Goal: Task Accomplishment & Management: Manage account settings

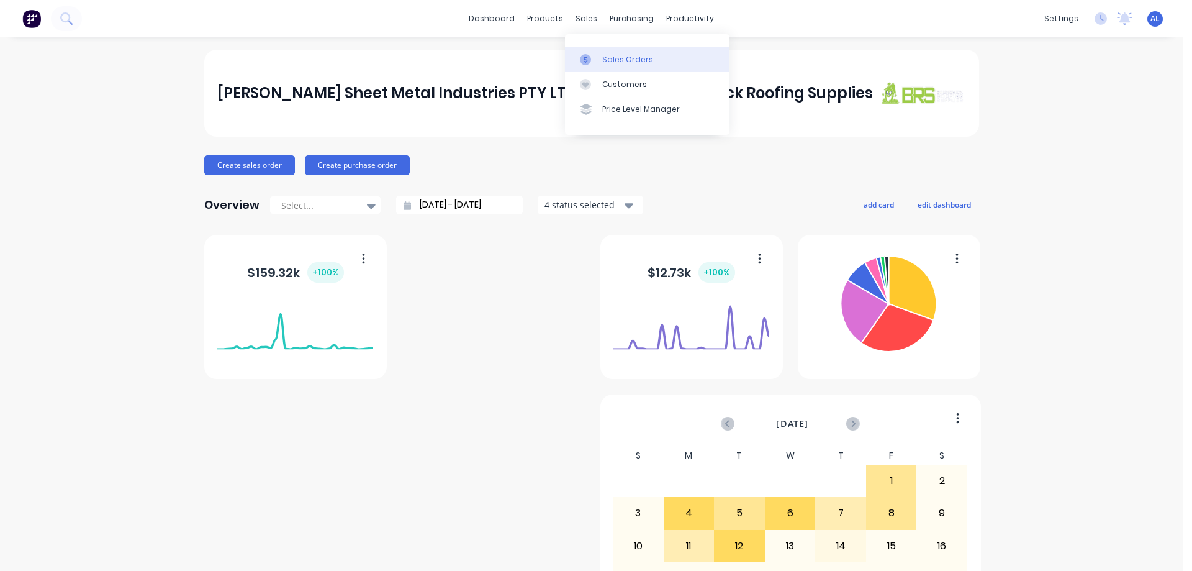
click at [603, 55] on div "Sales Orders" at bounding box center [627, 59] width 51 height 11
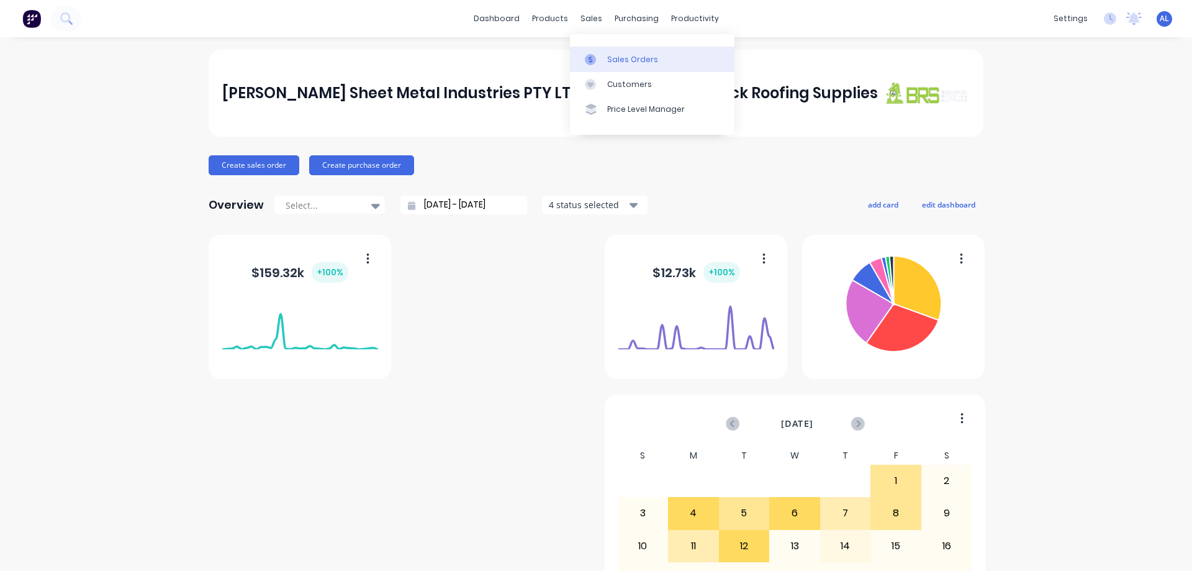
click at [615, 55] on div "Sales Orders" at bounding box center [632, 59] width 51 height 11
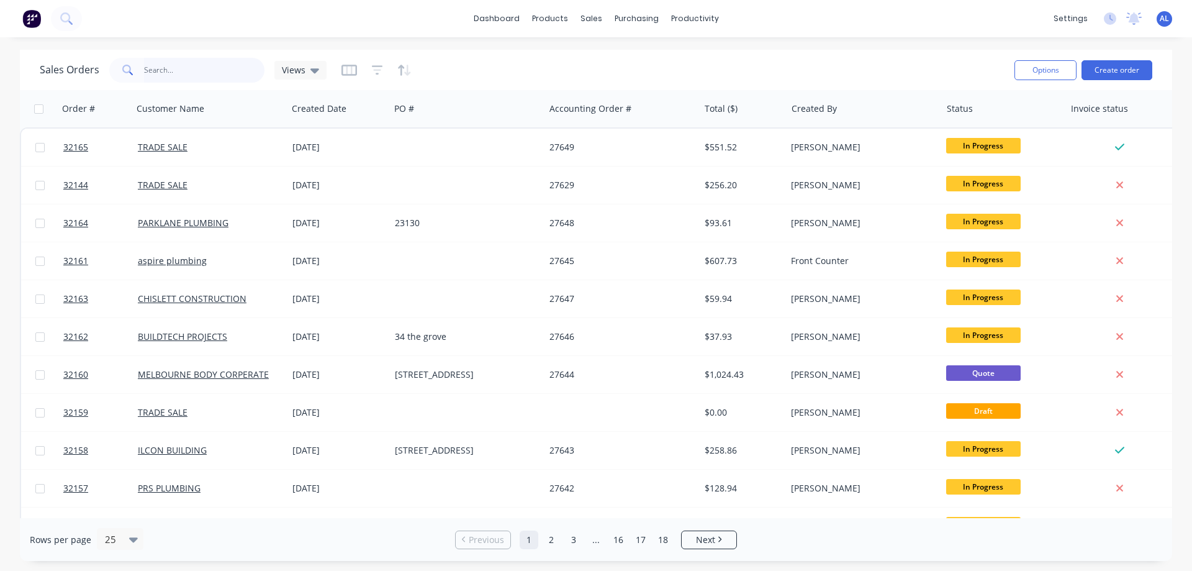
click at [187, 70] on input "text" at bounding box center [204, 70] width 121 height 25
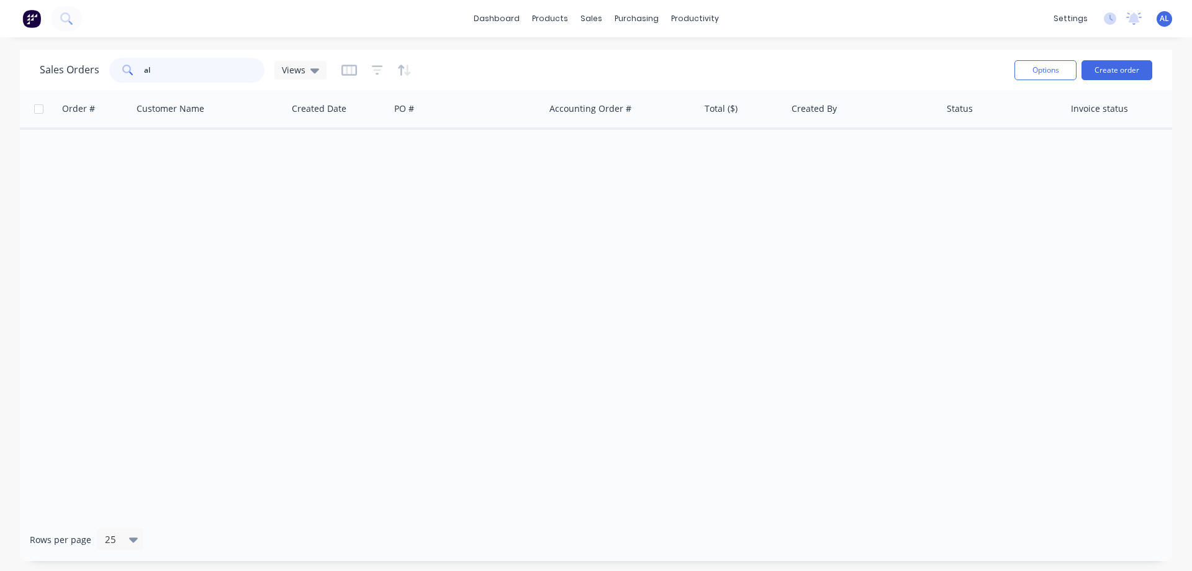
type input "a"
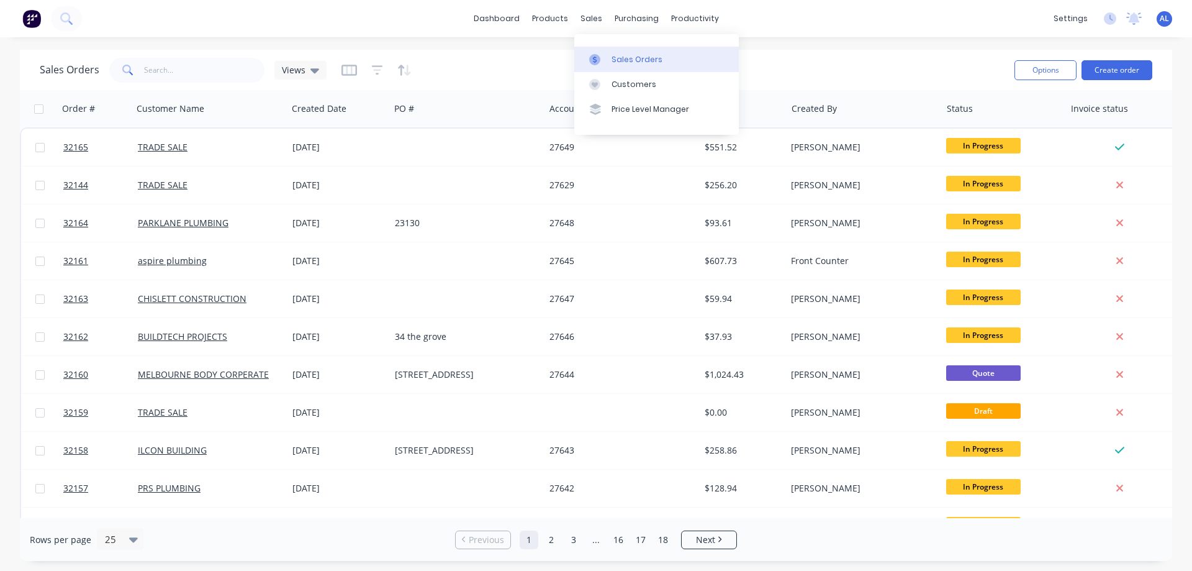
click at [633, 58] on div "Sales Orders" at bounding box center [637, 59] width 51 height 11
click at [639, 79] on div "Customers" at bounding box center [634, 84] width 45 height 11
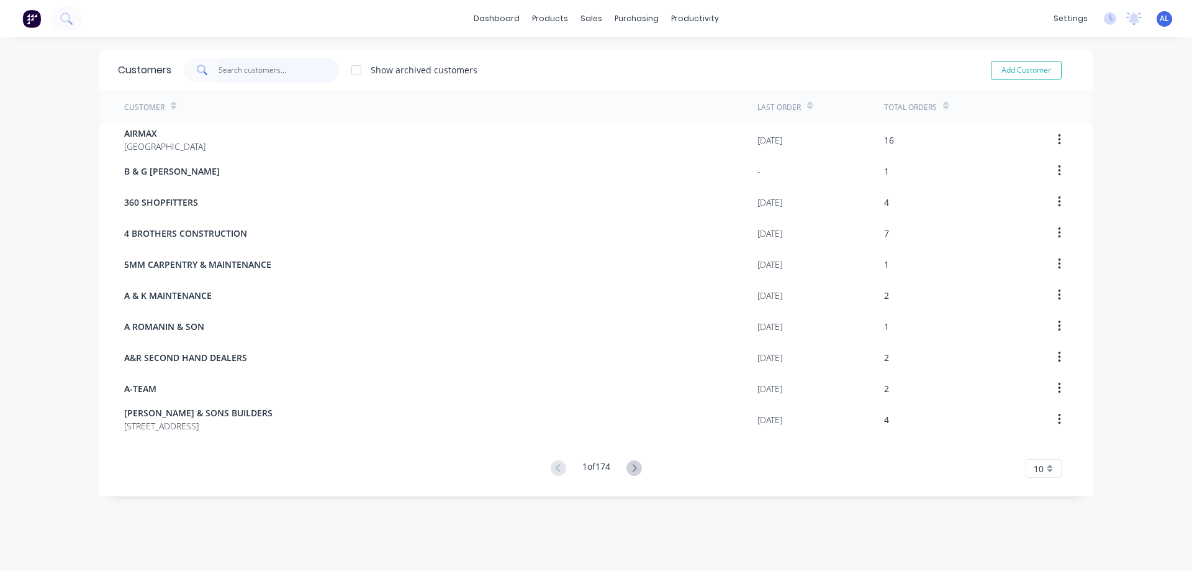
click at [256, 67] on input "text" at bounding box center [279, 70] width 121 height 25
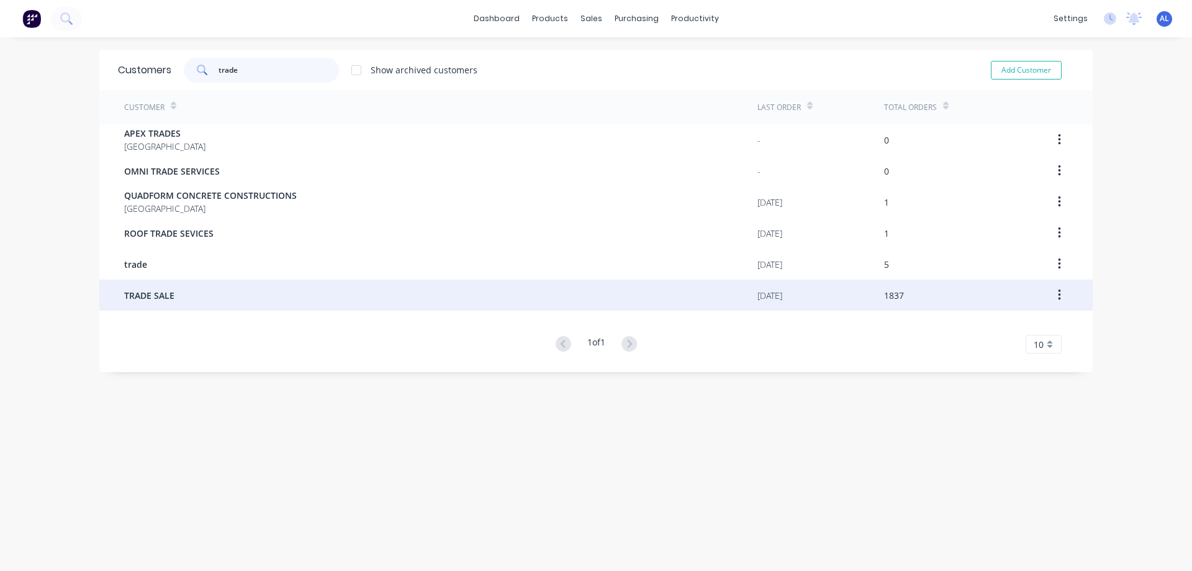
type input "trade"
click at [300, 279] on div "TRADE SALE" at bounding box center [440, 294] width 633 height 31
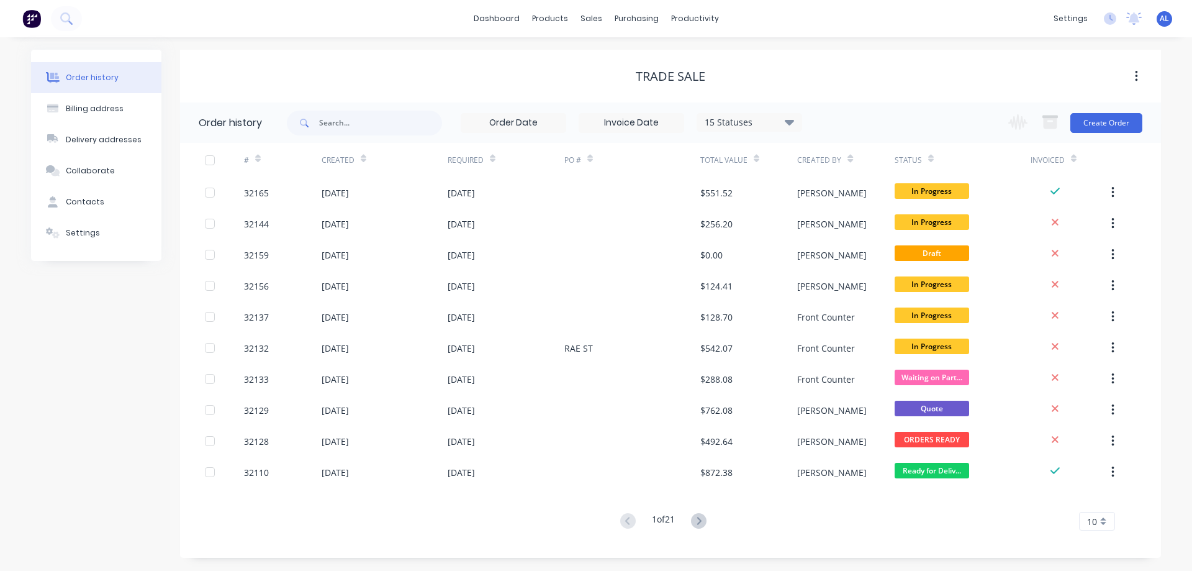
click at [793, 122] on icon at bounding box center [789, 122] width 9 height 6
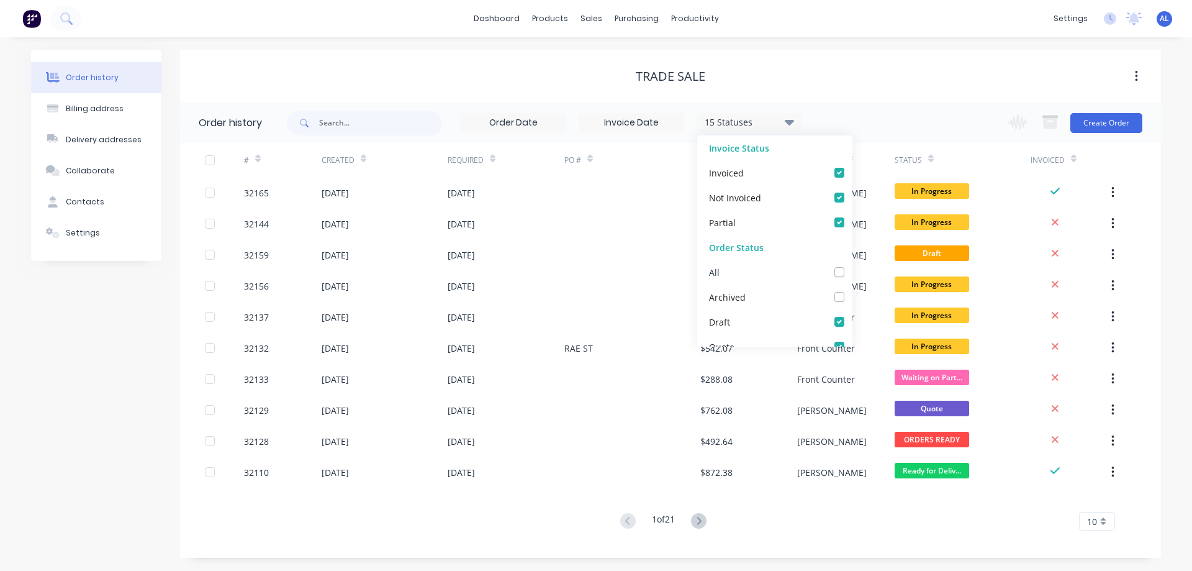
click at [852, 265] on label at bounding box center [852, 265] width 0 height 0
click at [852, 273] on input "checkbox" at bounding box center [857, 271] width 10 height 12
checkbox input "true"
click at [316, 122] on span at bounding box center [303, 123] width 32 height 25
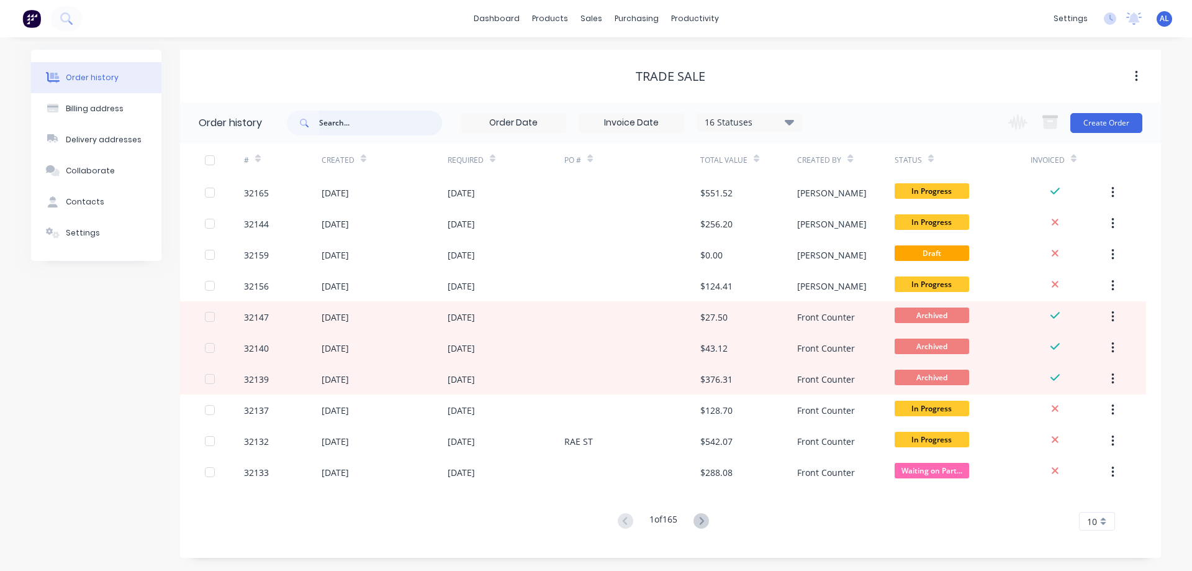
click at [373, 128] on input "text" at bounding box center [380, 123] width 123 height 25
type input "alfred"
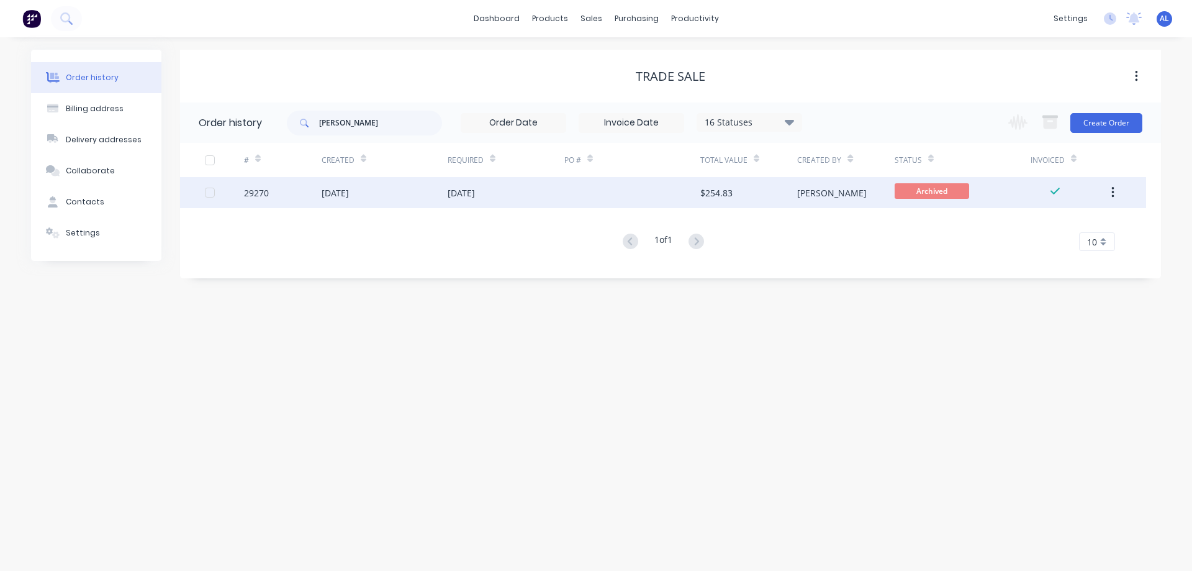
click at [519, 199] on div "29 Aug 2024" at bounding box center [506, 192] width 117 height 31
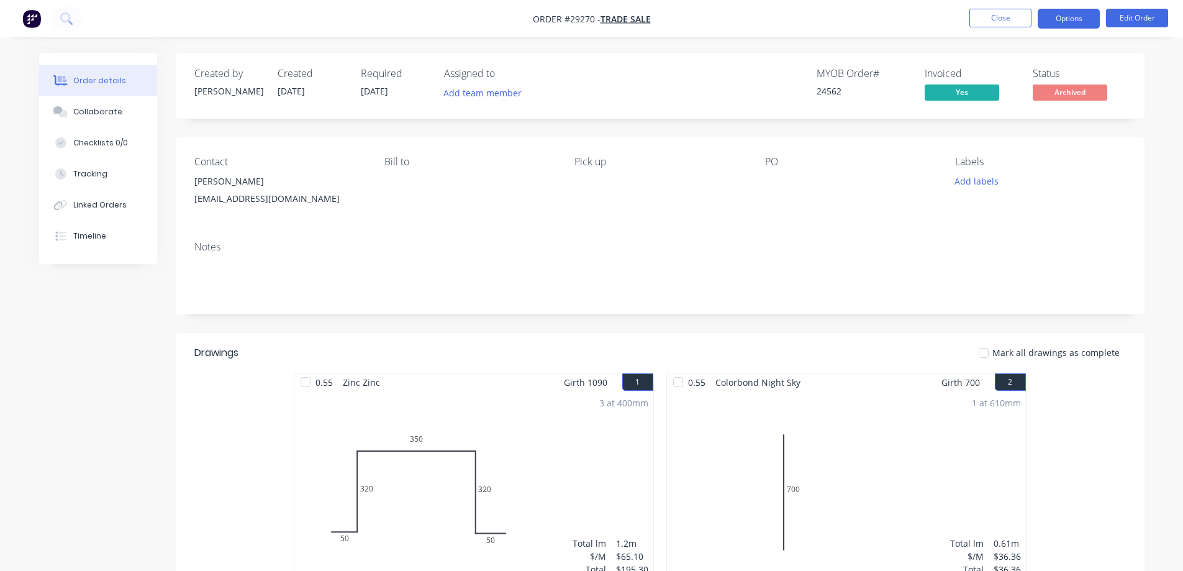
click at [1059, 25] on button "Options" at bounding box center [1068, 19] width 62 height 20
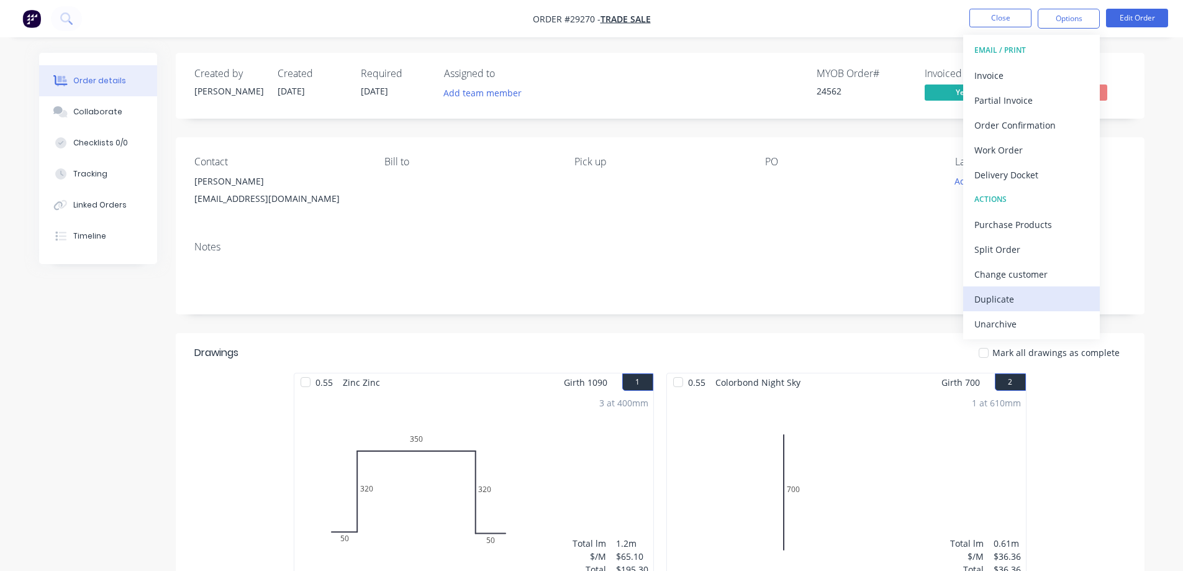
click at [1016, 299] on div "Duplicate" at bounding box center [1031, 299] width 114 height 18
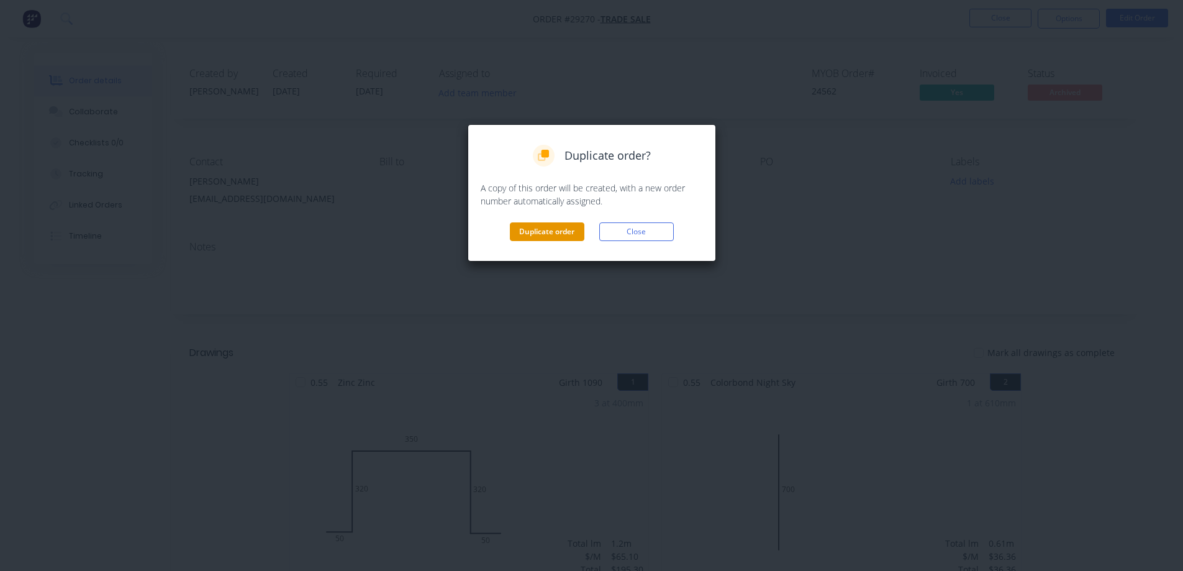
click at [547, 231] on button "Duplicate order" at bounding box center [547, 231] width 75 height 19
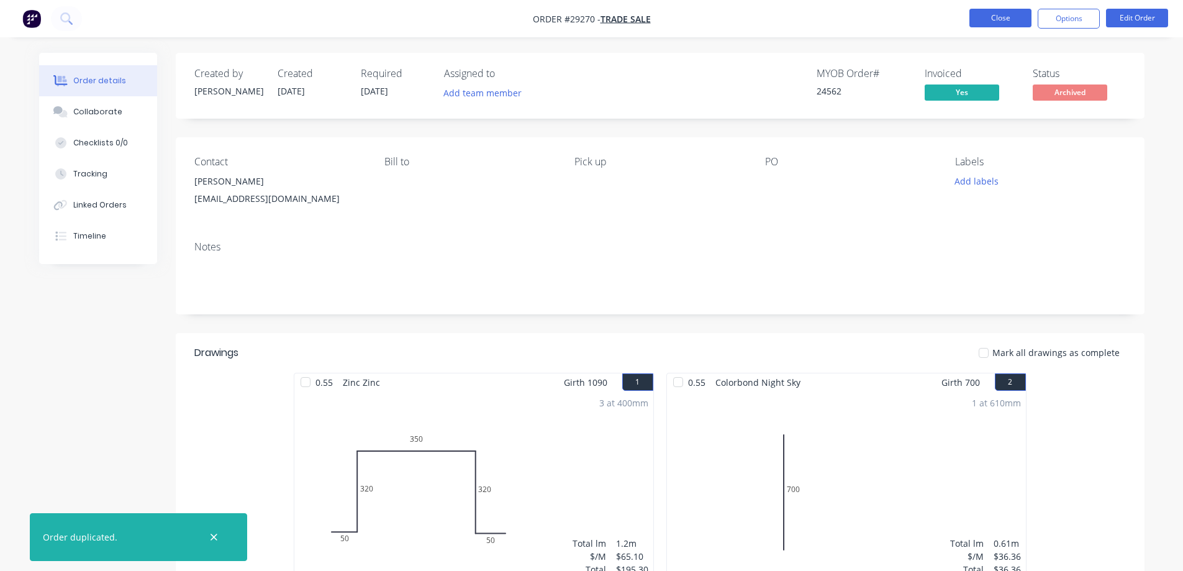
click at [1001, 20] on button "Close" at bounding box center [1000, 18] width 62 height 19
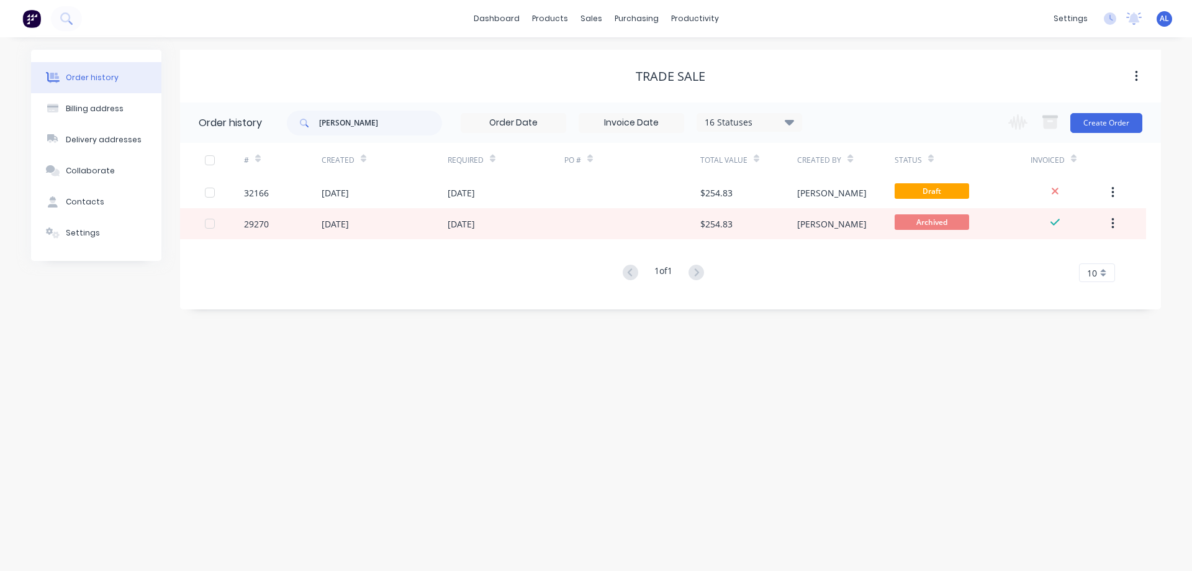
click at [34, 20] on img at bounding box center [31, 18] width 19 height 19
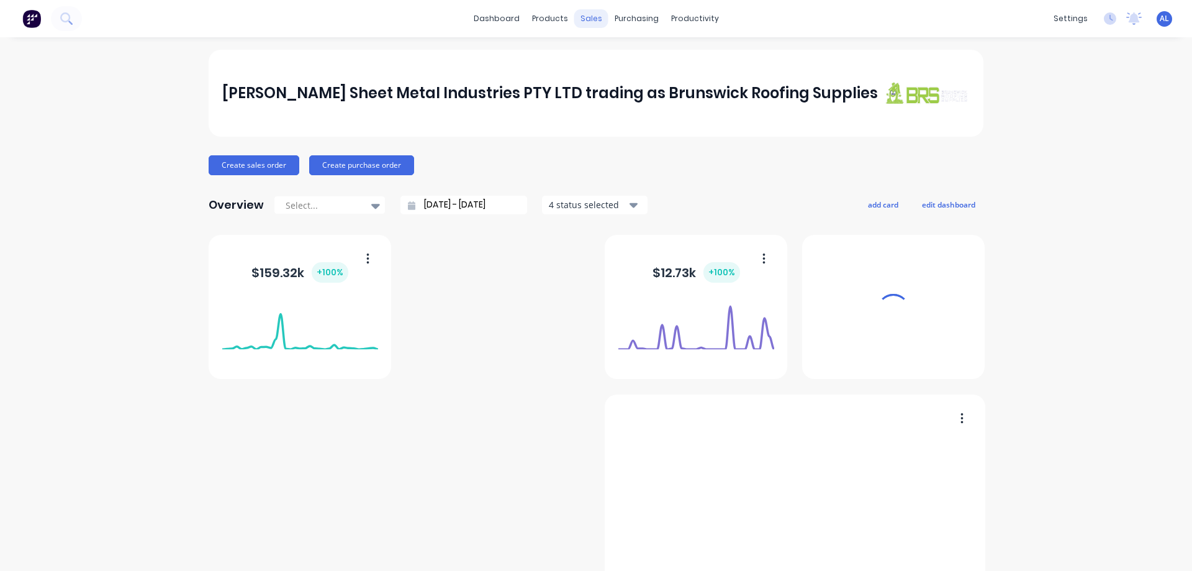
click at [587, 19] on div "sales" at bounding box center [591, 18] width 34 height 19
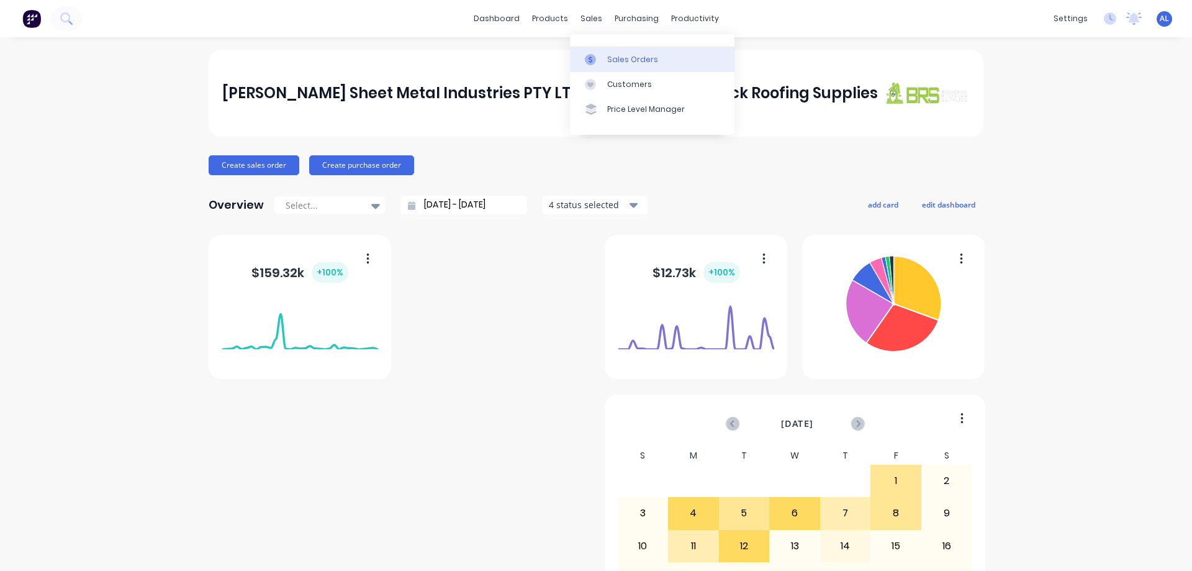
click at [620, 56] on div "Sales Orders" at bounding box center [632, 59] width 51 height 11
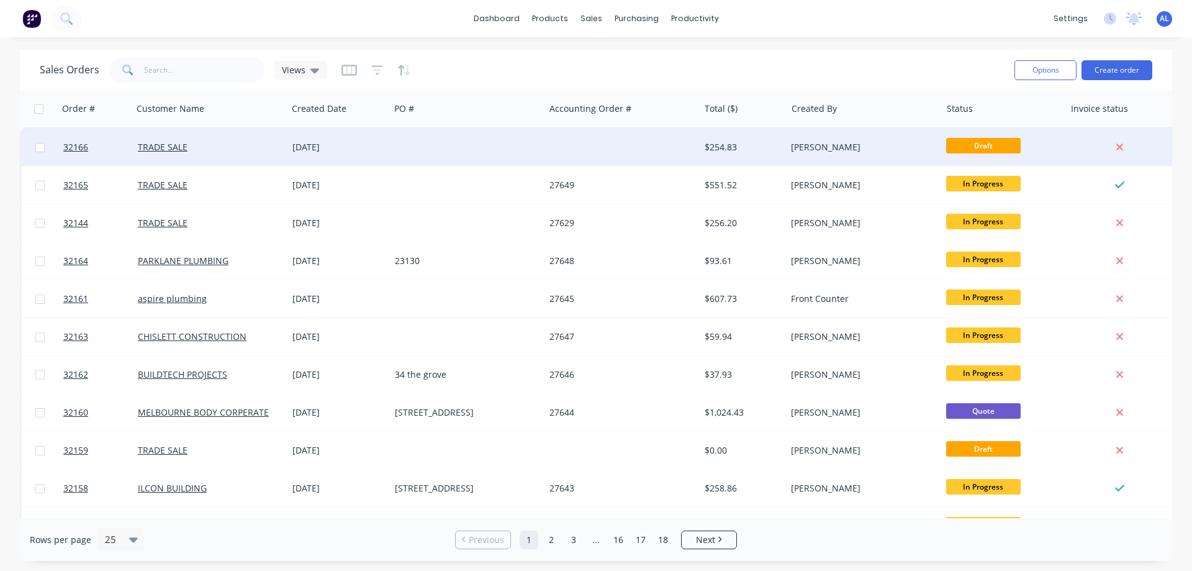
click at [833, 136] on div "[PERSON_NAME]" at bounding box center [863, 147] width 155 height 37
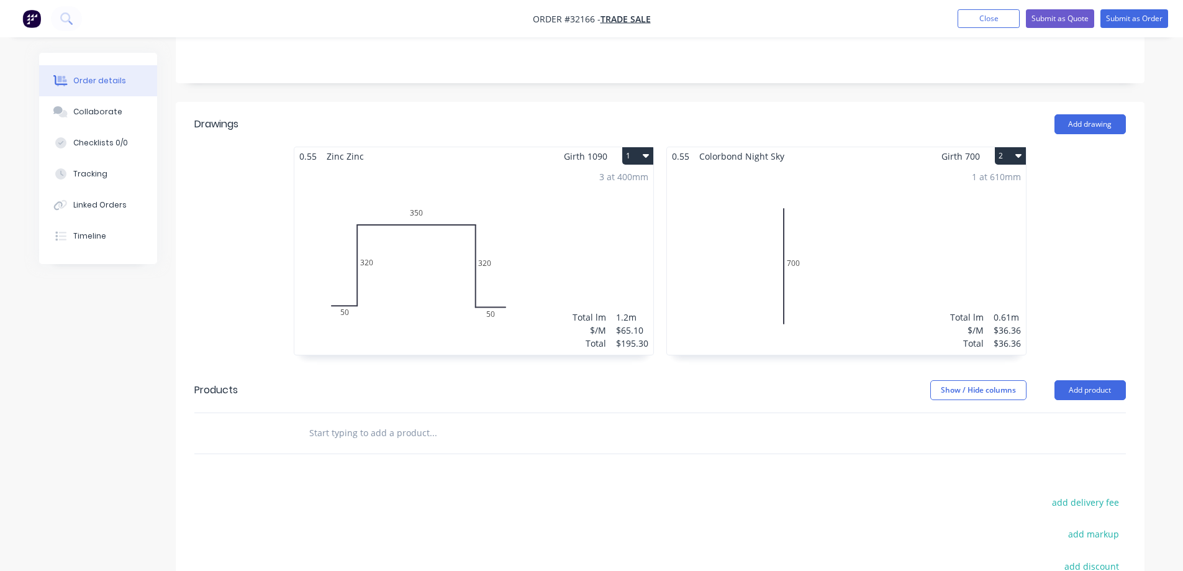
scroll to position [310, 0]
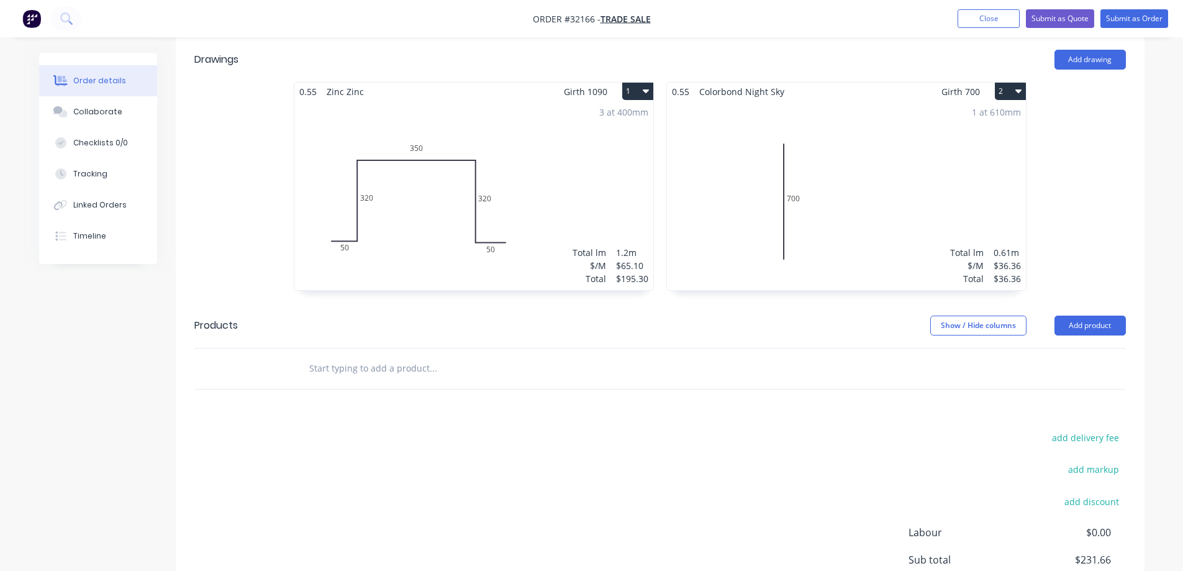
click at [1016, 86] on icon "button" at bounding box center [1018, 91] width 6 height 10
click at [953, 162] on div "Delete" at bounding box center [967, 171] width 96 height 18
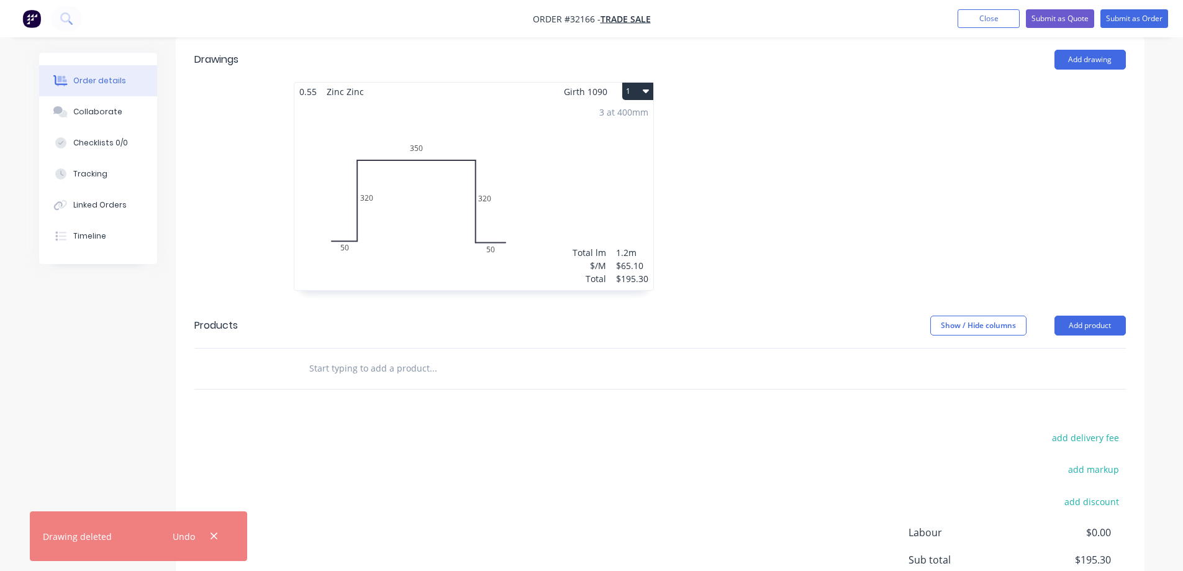
click at [643, 86] on icon "button" at bounding box center [646, 91] width 6 height 10
click at [619, 162] on div "Delete" at bounding box center [594, 171] width 96 height 18
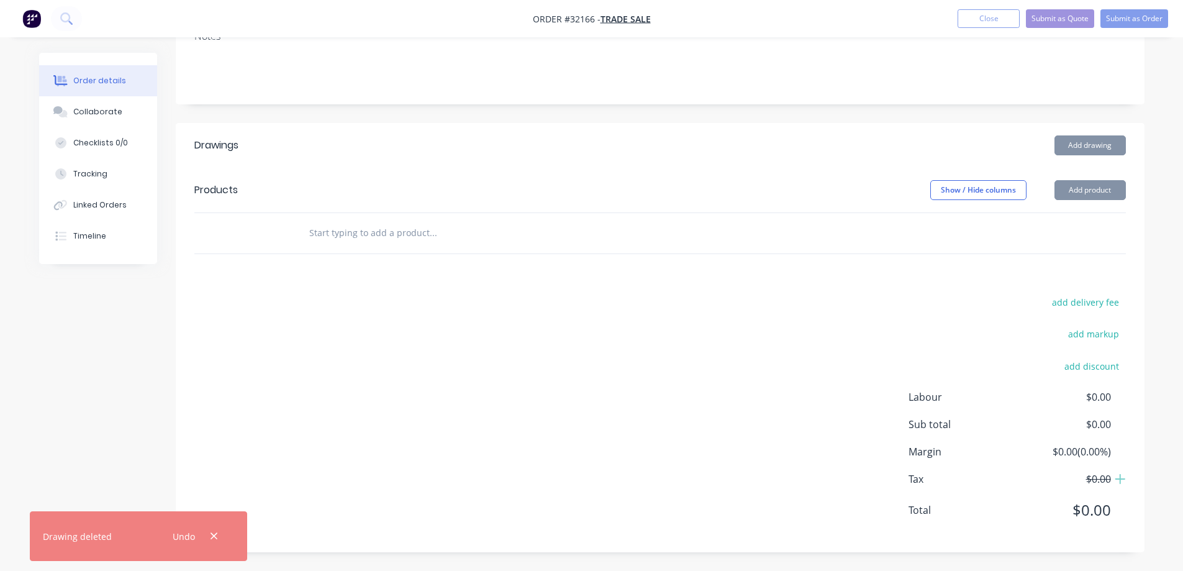
scroll to position [211, 0]
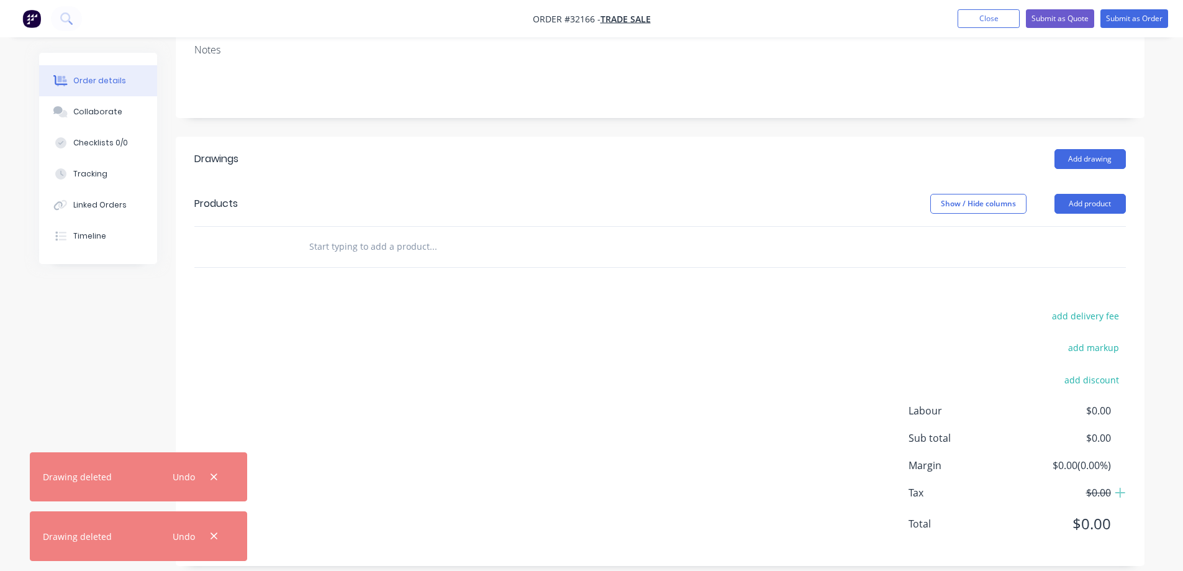
click at [333, 235] on input "text" at bounding box center [433, 246] width 248 height 25
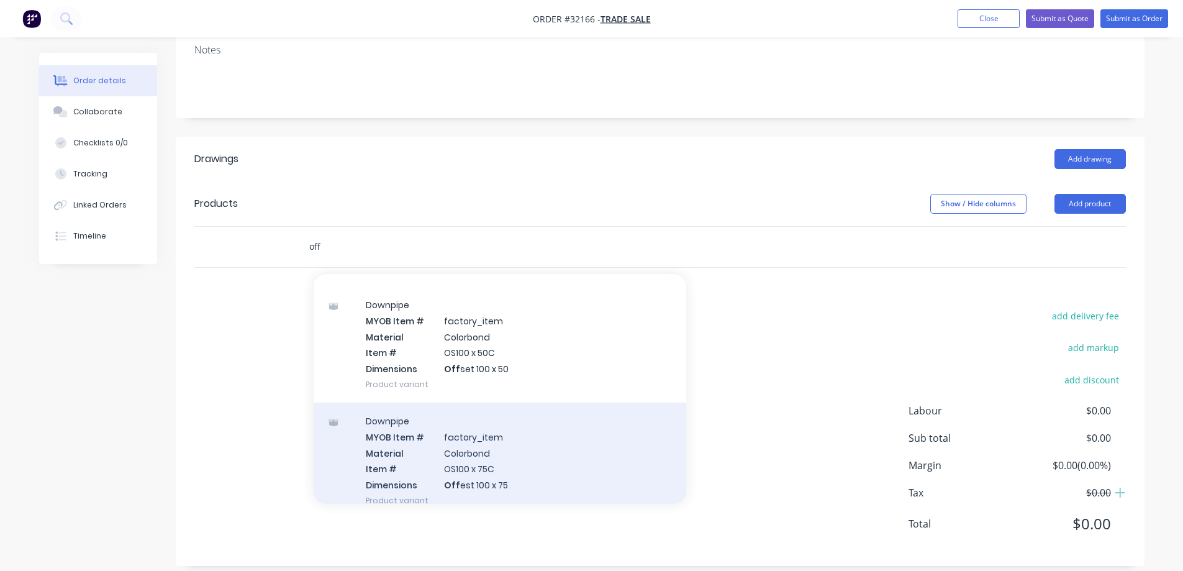
scroll to position [248, 0]
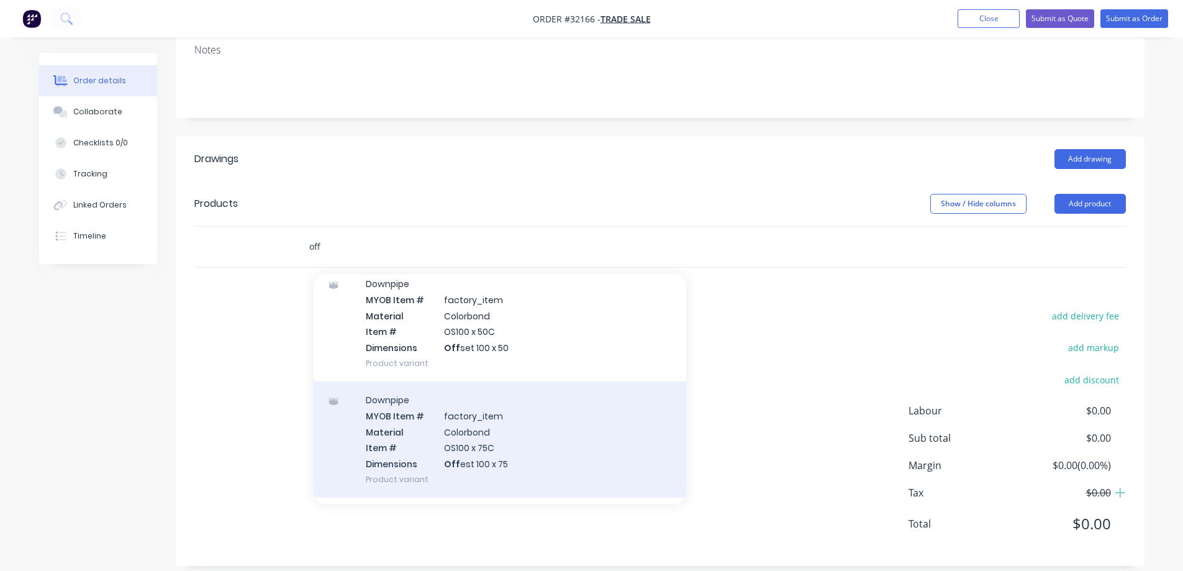
type input "off"
click at [502, 435] on div "Downpipe MYOB Item # factory_item Material Colorbond Item # OS100 x 75C Dimensi…" at bounding box center [500, 439] width 373 height 116
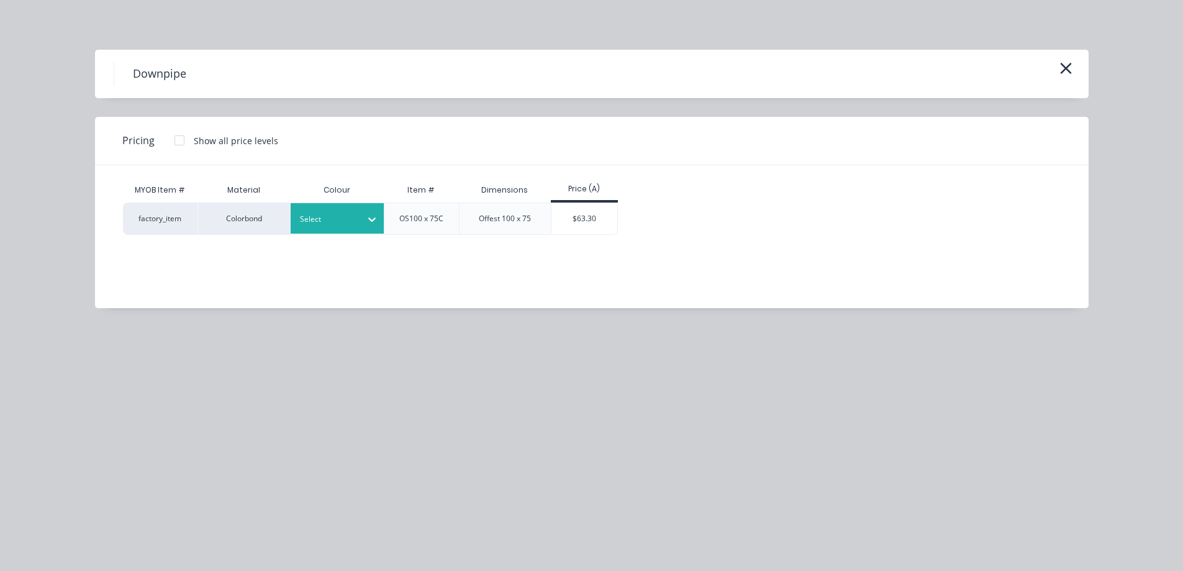
click at [375, 222] on icon at bounding box center [372, 219] width 12 height 12
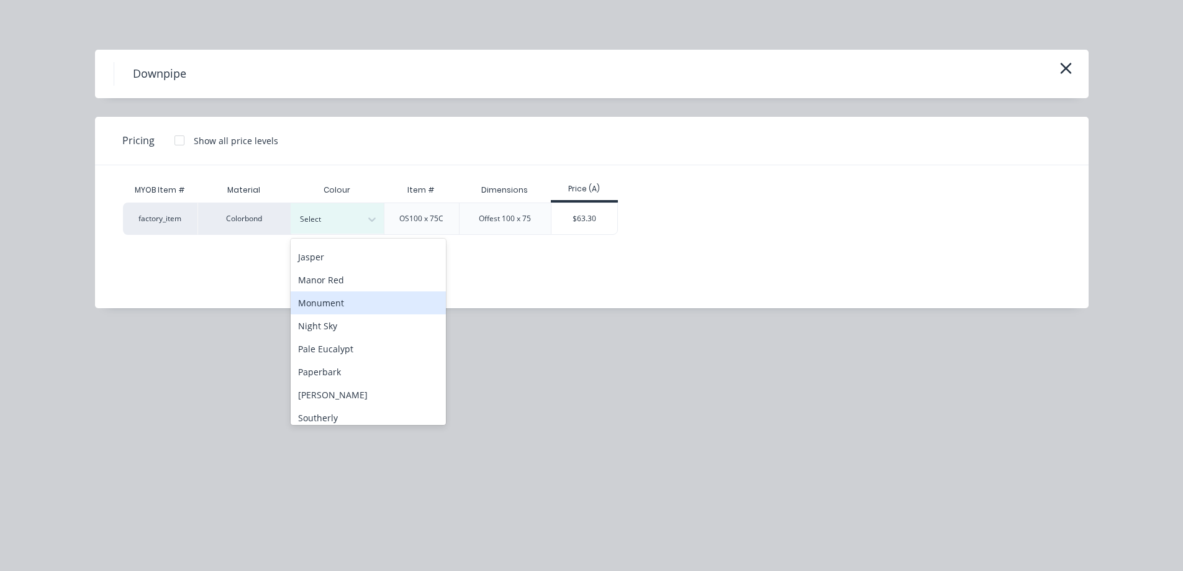
click at [362, 306] on div "Monument" at bounding box center [368, 302] width 155 height 23
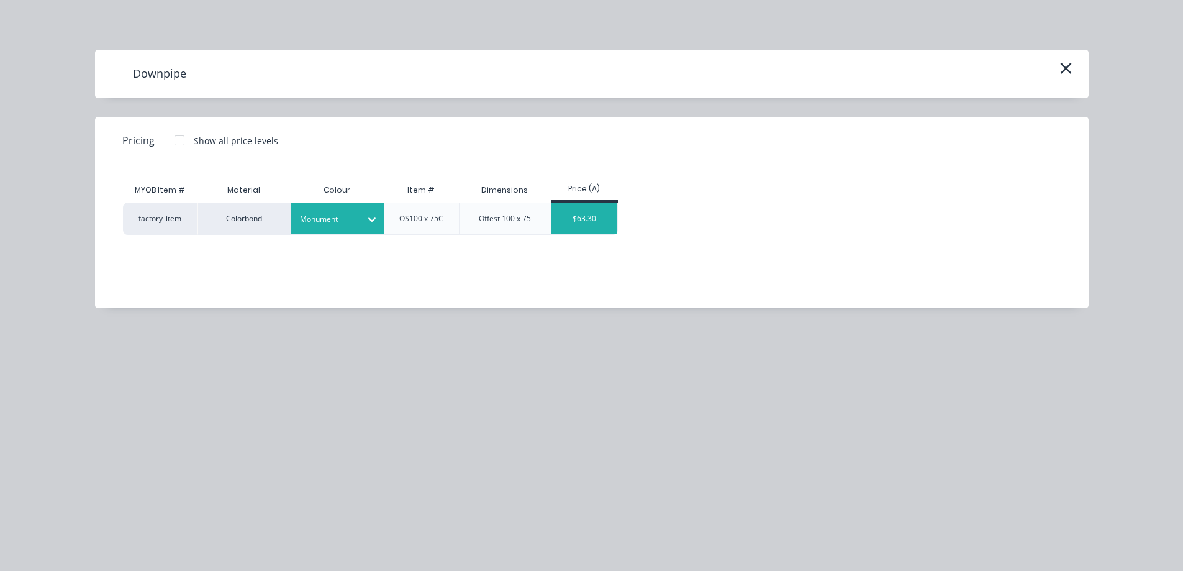
click at [585, 221] on div "$63.30" at bounding box center [584, 218] width 66 height 31
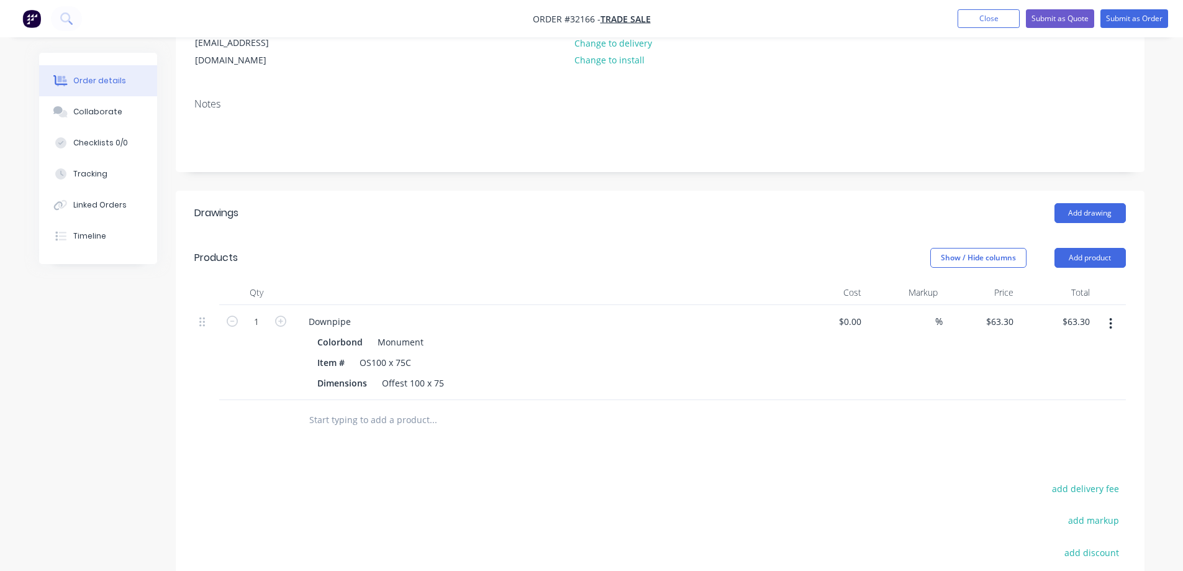
scroll to position [186, 0]
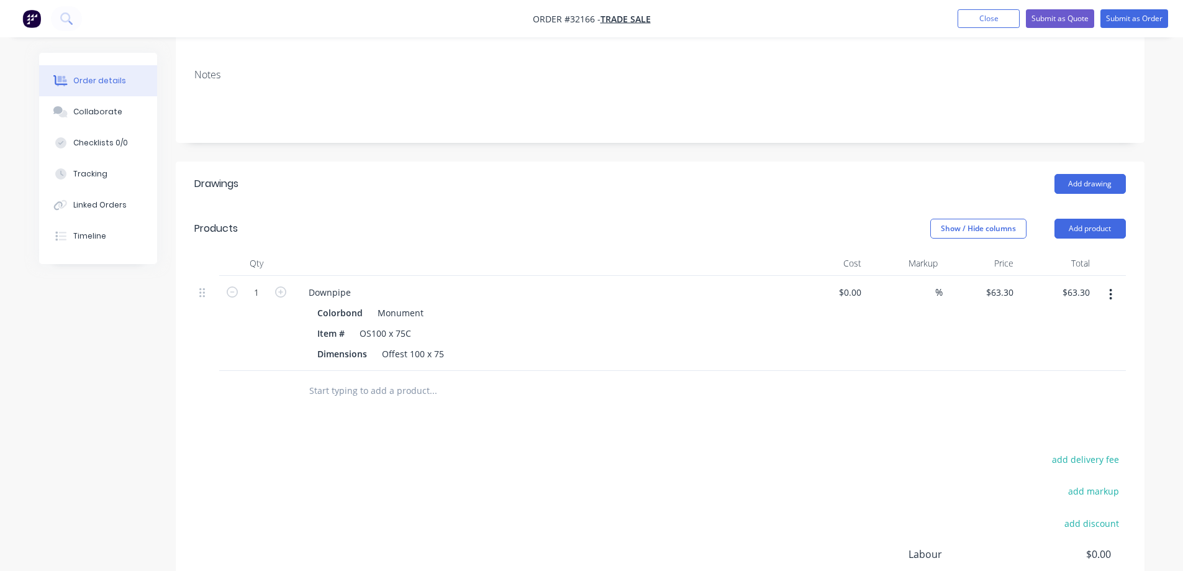
click at [379, 378] on input "text" at bounding box center [433, 390] width 248 height 25
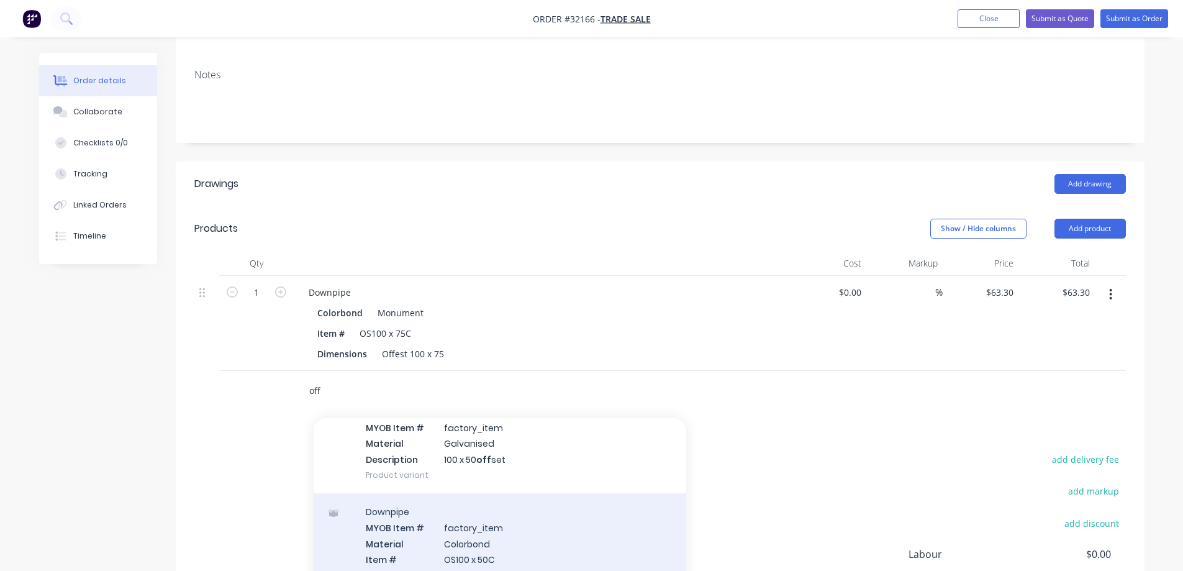
scroll to position [248, 0]
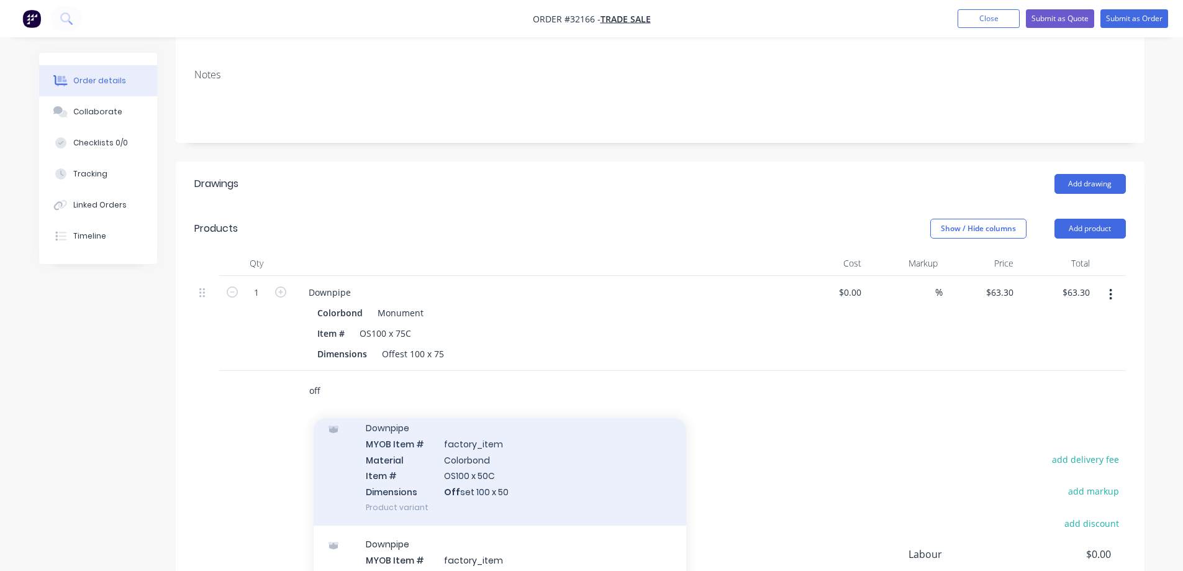
type input "off"
click at [544, 467] on div "Downpipe MYOB Item # factory_item Material Colorbond Item # OS100 x 50C Dimensi…" at bounding box center [500, 467] width 373 height 116
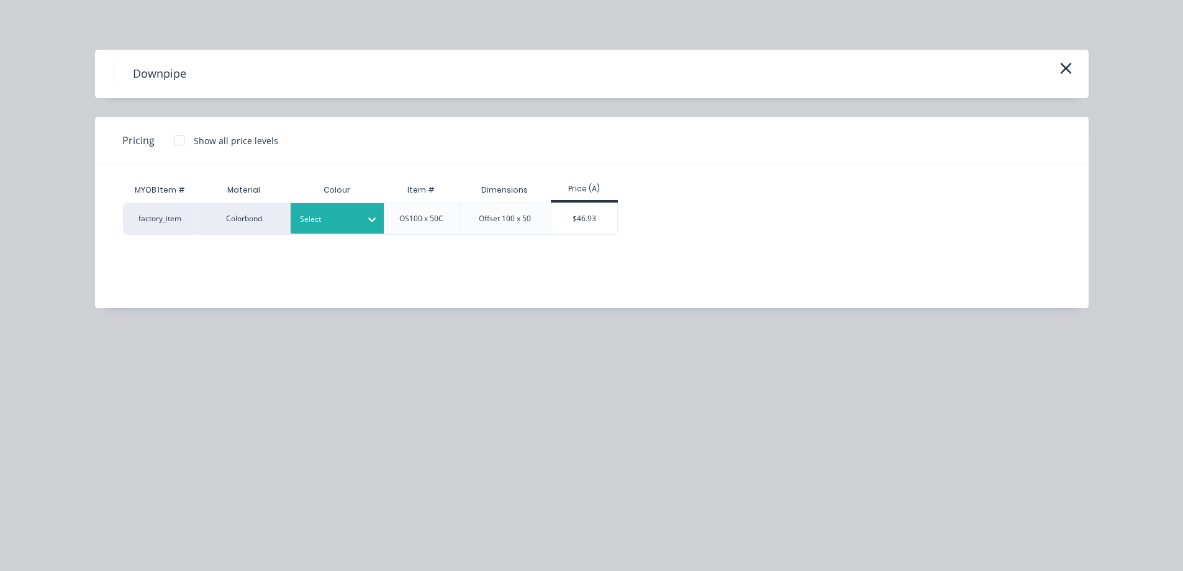
click at [377, 222] on div at bounding box center [372, 219] width 22 height 20
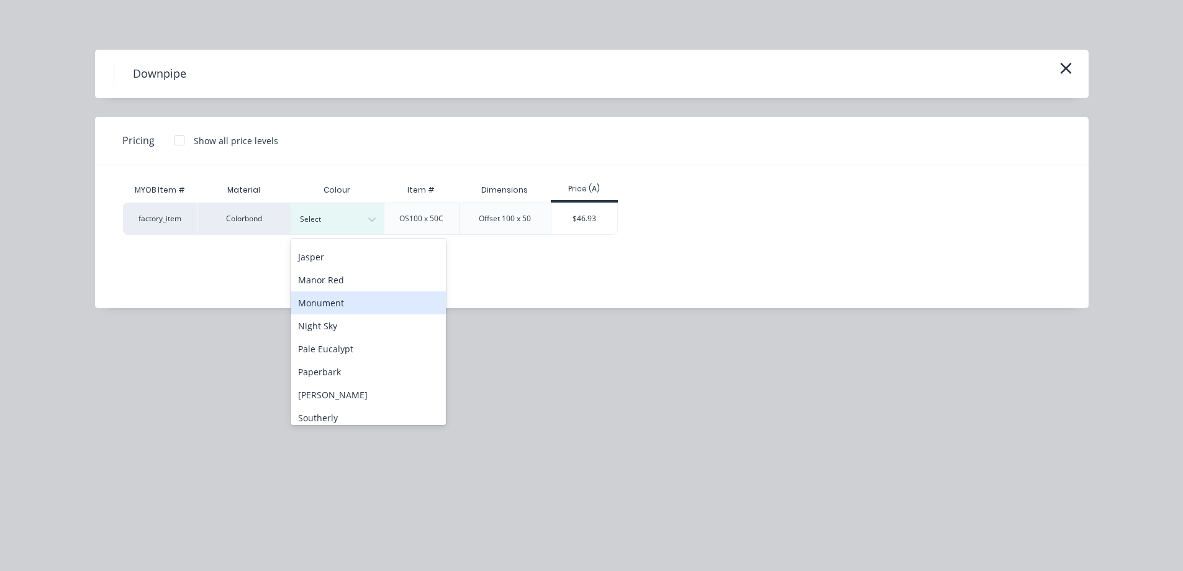
click at [366, 302] on div "Monument" at bounding box center [368, 302] width 155 height 23
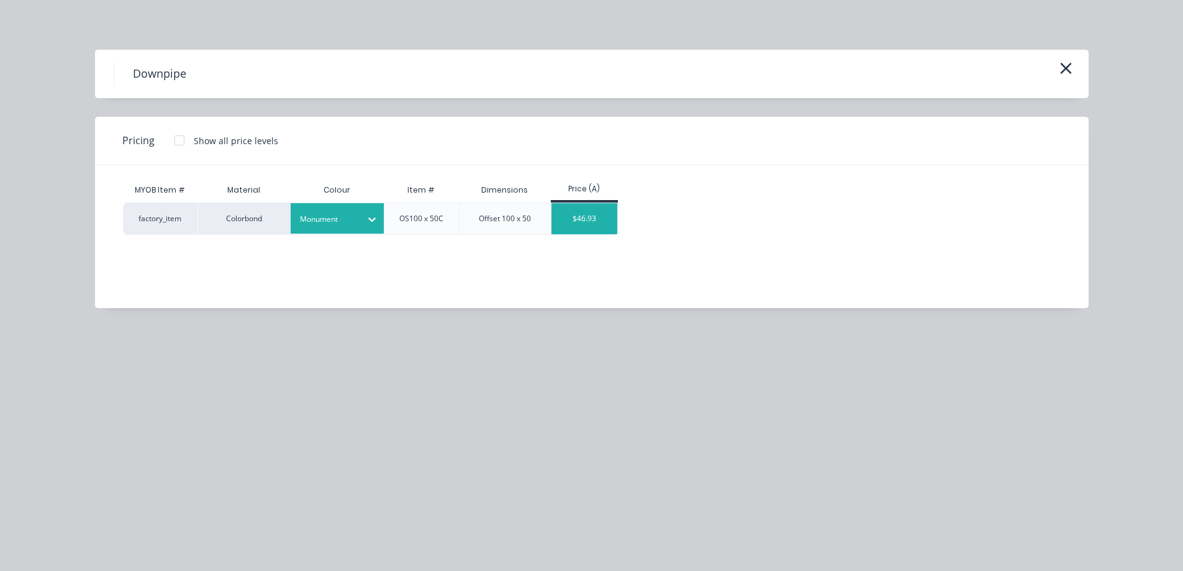
click at [582, 221] on div "$46.93" at bounding box center [584, 218] width 66 height 31
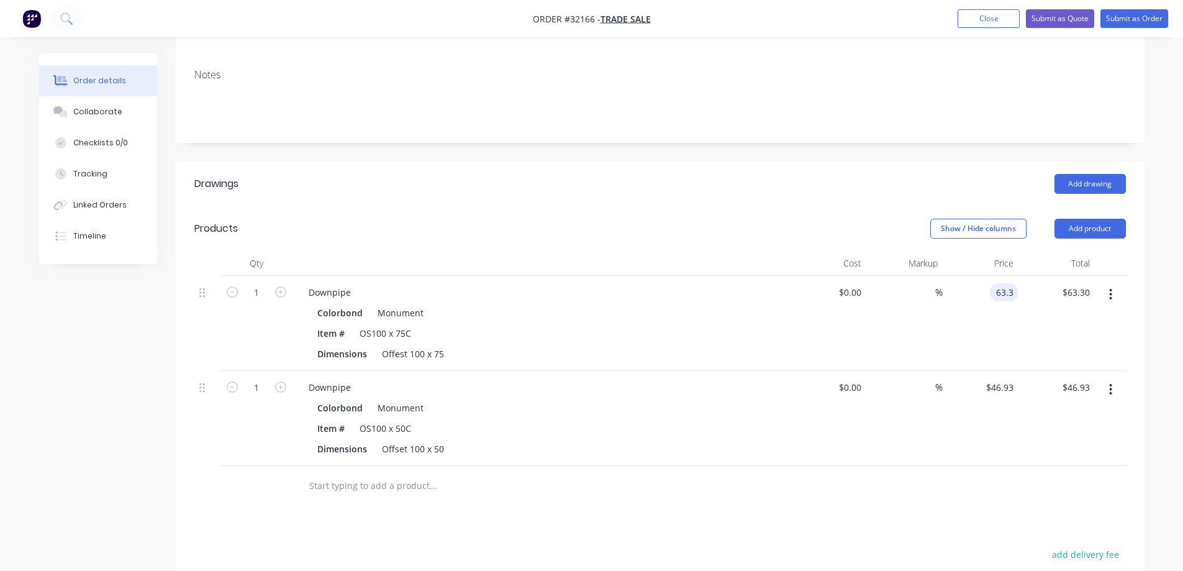
click at [1011, 284] on input "63.3" at bounding box center [1007, 292] width 24 height 18
click at [985, 345] on div "16.37 16.37" at bounding box center [980, 323] width 76 height 95
type input "$16.37"
click at [1110, 384] on icon "button" at bounding box center [1110, 389] width 2 height 11
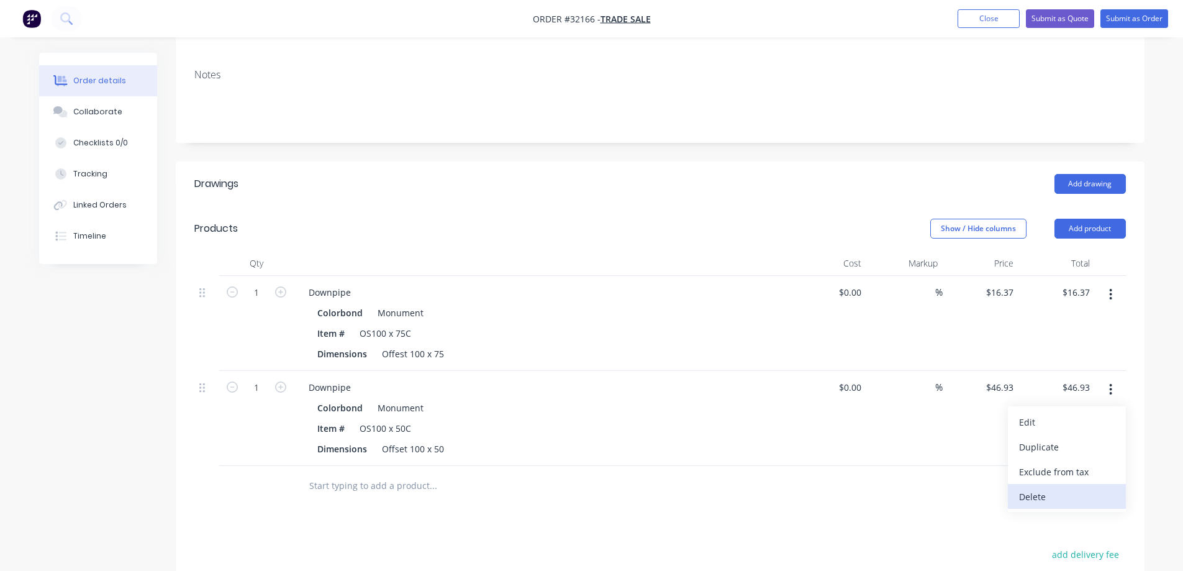
click at [1055, 487] on div "Delete" at bounding box center [1067, 496] width 96 height 18
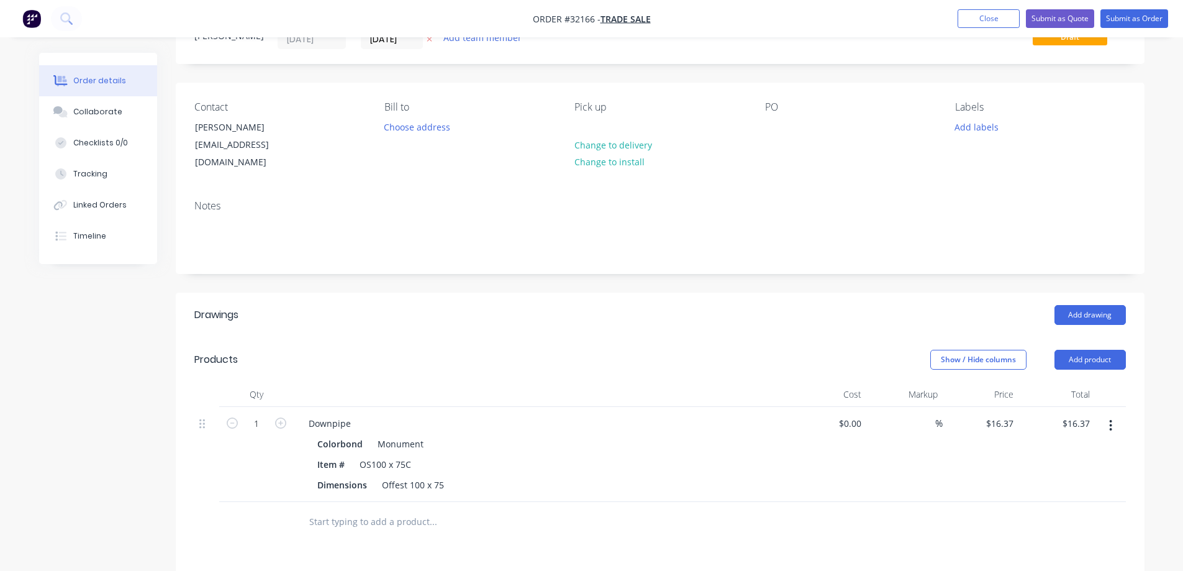
scroll to position [19, 0]
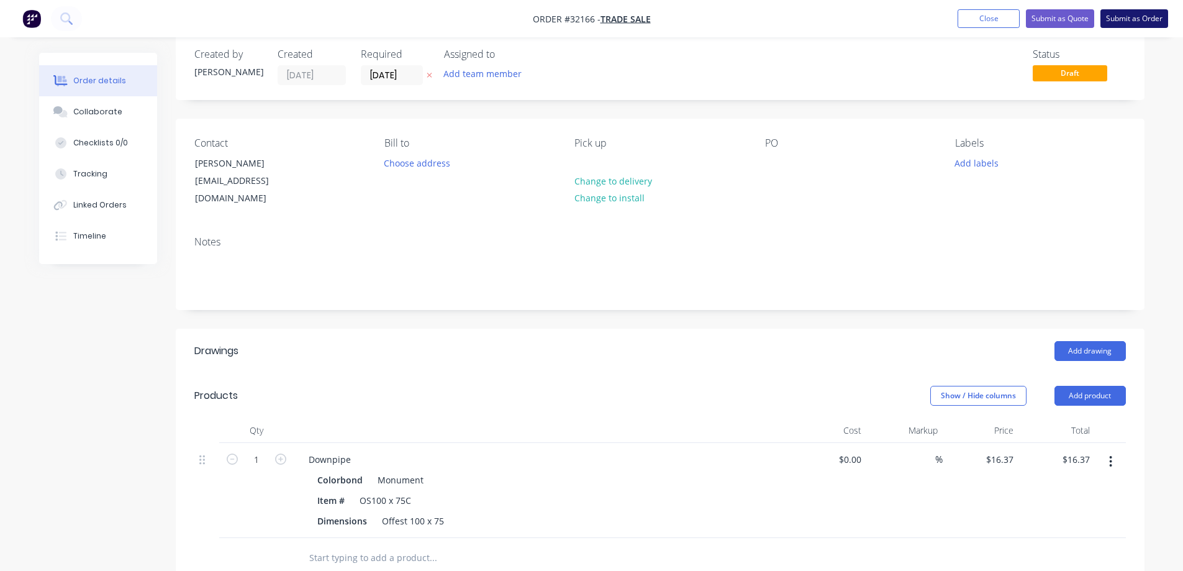
click at [1127, 17] on button "Submit as Order" at bounding box center [1134, 18] width 68 height 19
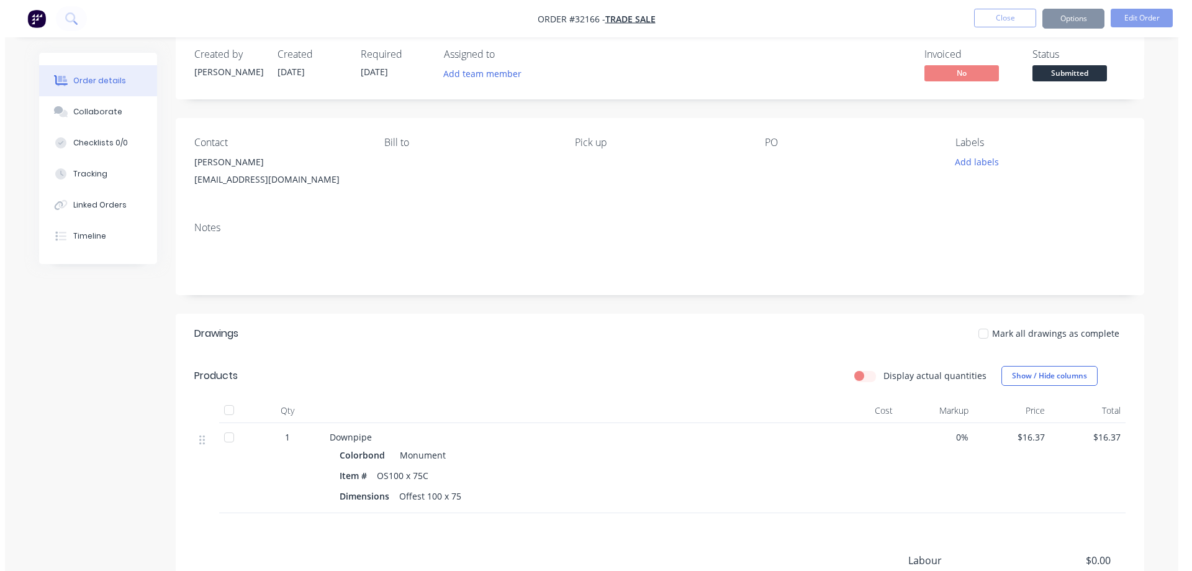
scroll to position [0, 0]
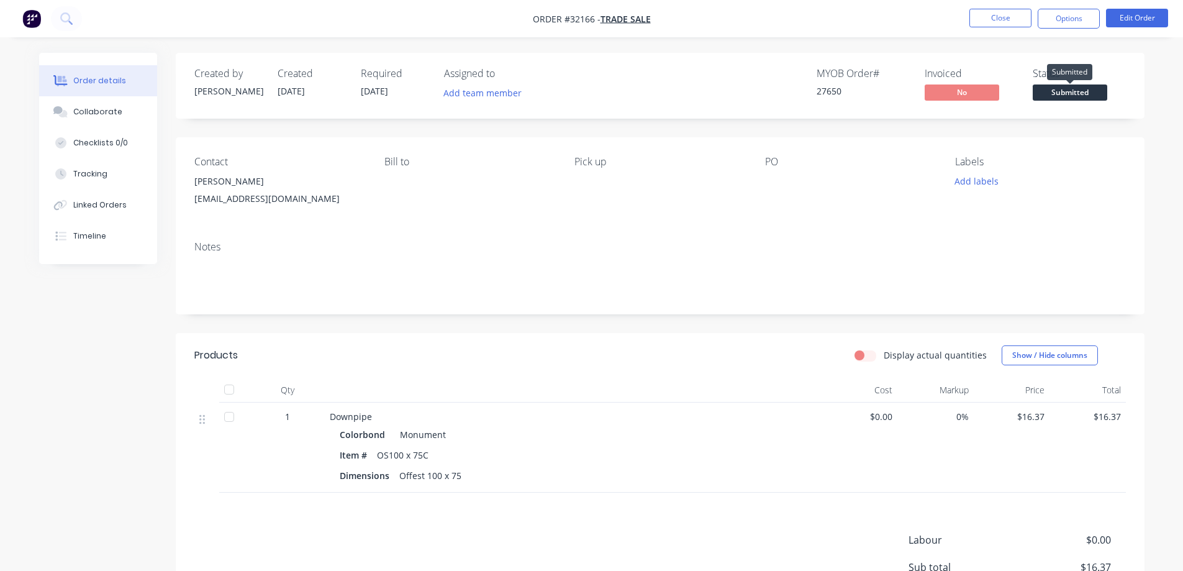
click at [1077, 92] on span "Submitted" at bounding box center [1069, 92] width 75 height 16
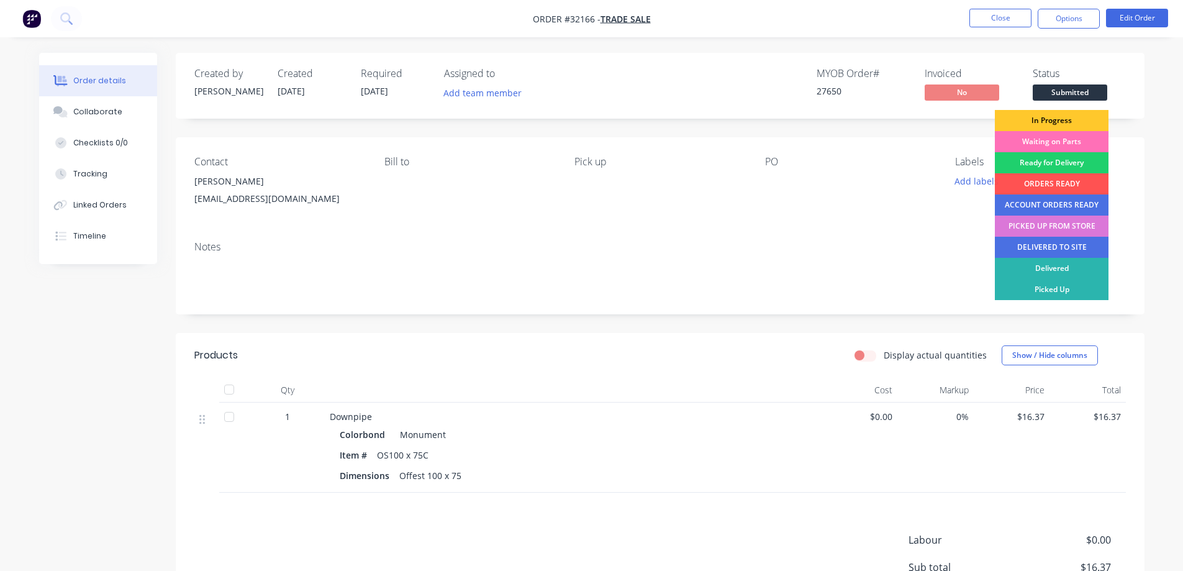
click at [1078, 119] on div "In Progress" at bounding box center [1052, 120] width 114 height 21
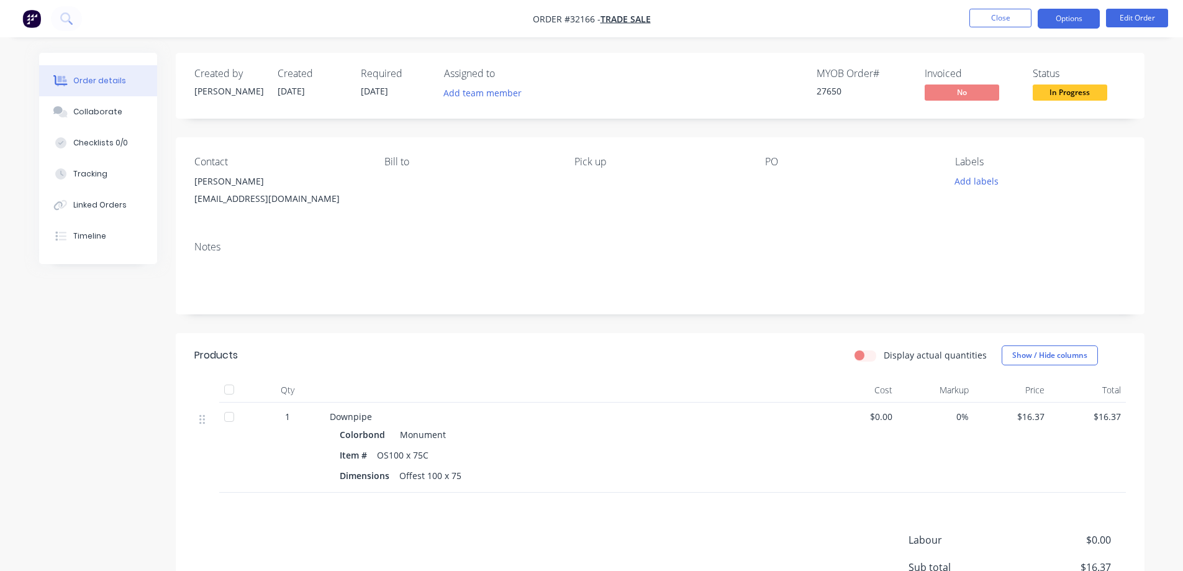
click at [1076, 20] on button "Options" at bounding box center [1068, 19] width 62 height 20
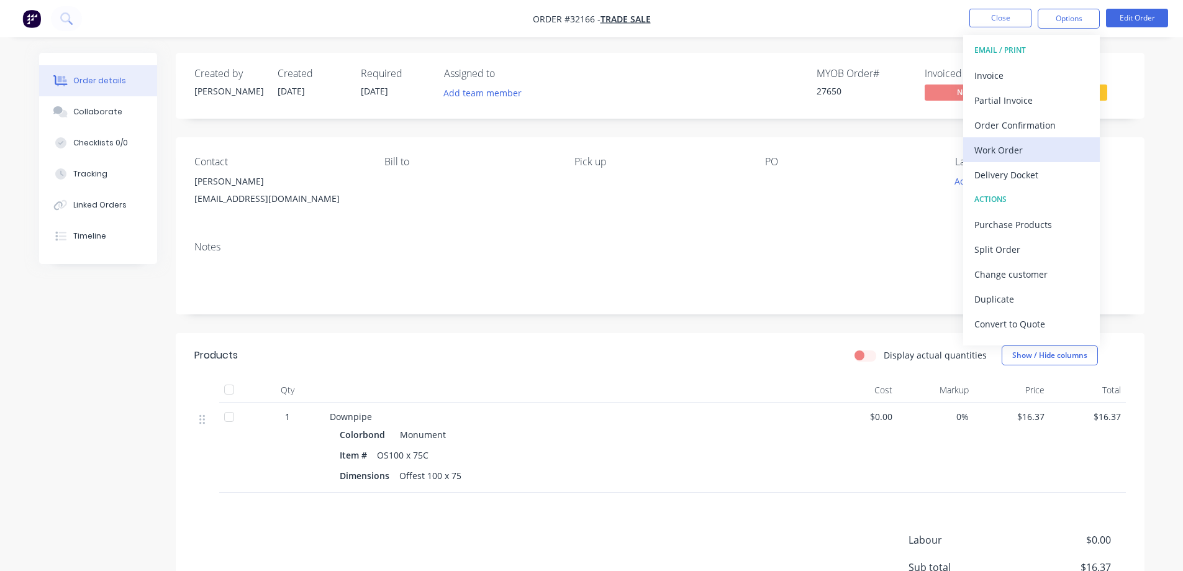
click at [1031, 151] on div "Work Order" at bounding box center [1031, 150] width 114 height 18
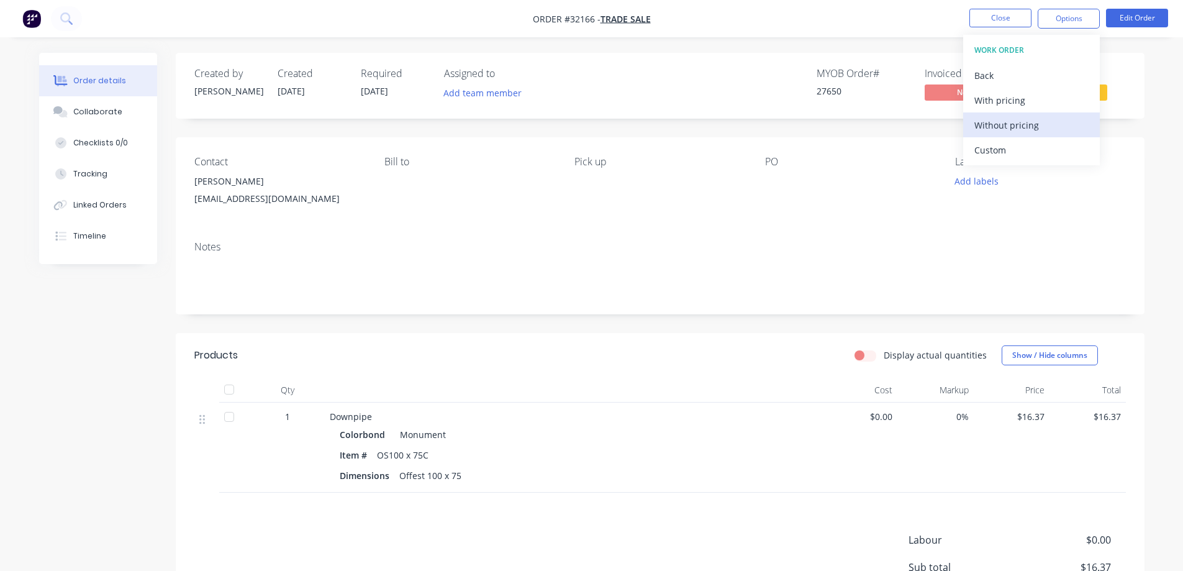
click at [1032, 125] on div "Without pricing" at bounding box center [1031, 125] width 114 height 18
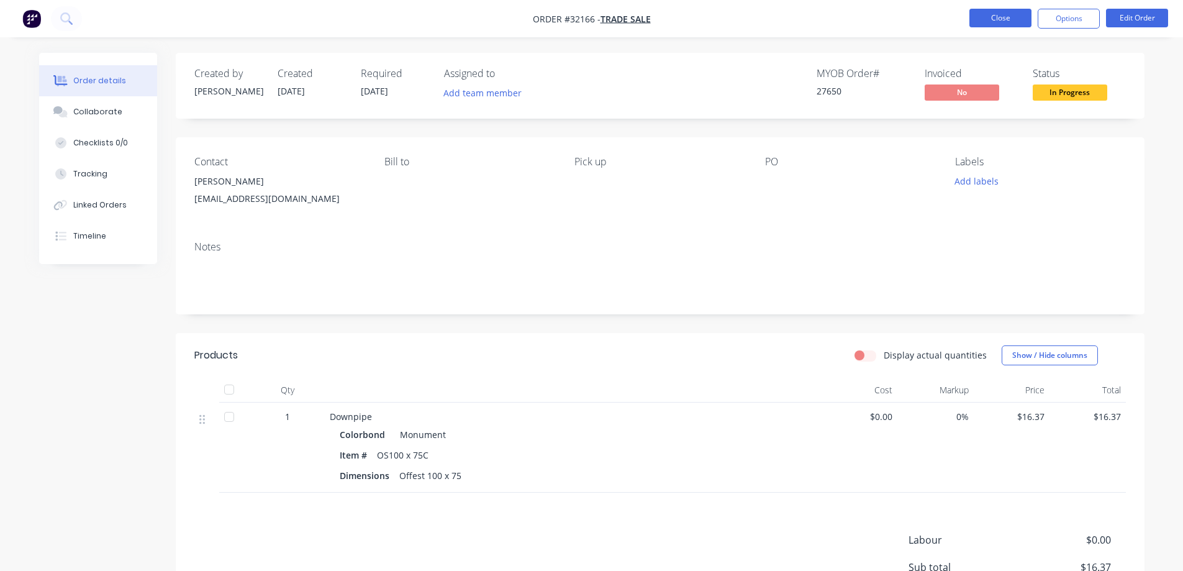
click at [1001, 18] on button "Close" at bounding box center [1000, 18] width 62 height 19
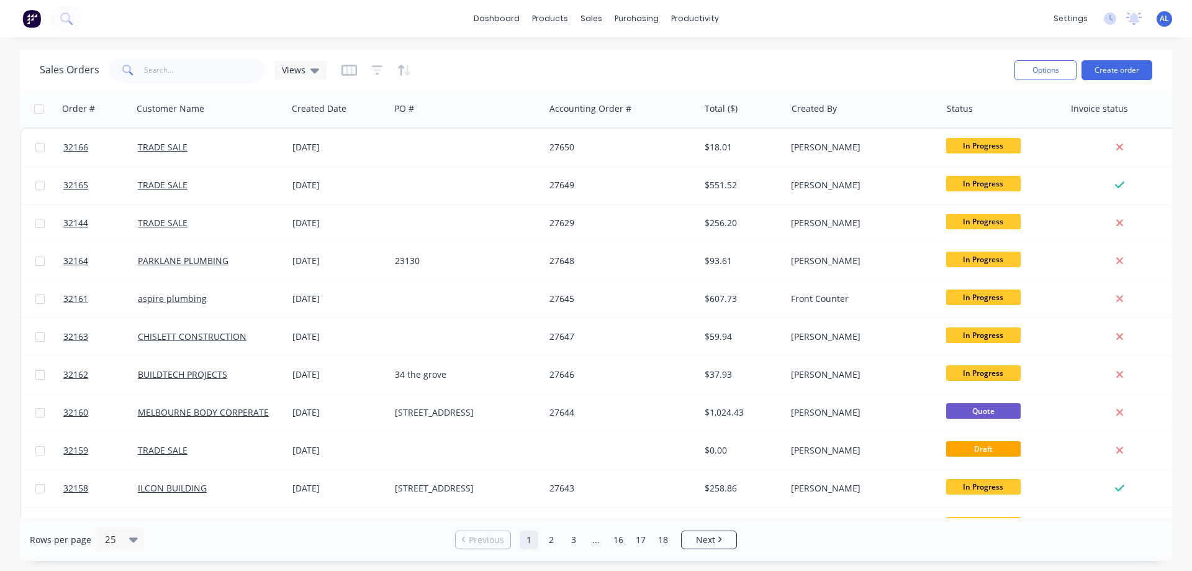
click at [32, 17] on img at bounding box center [31, 18] width 19 height 19
